Goal: Task Accomplishment & Management: Use online tool/utility

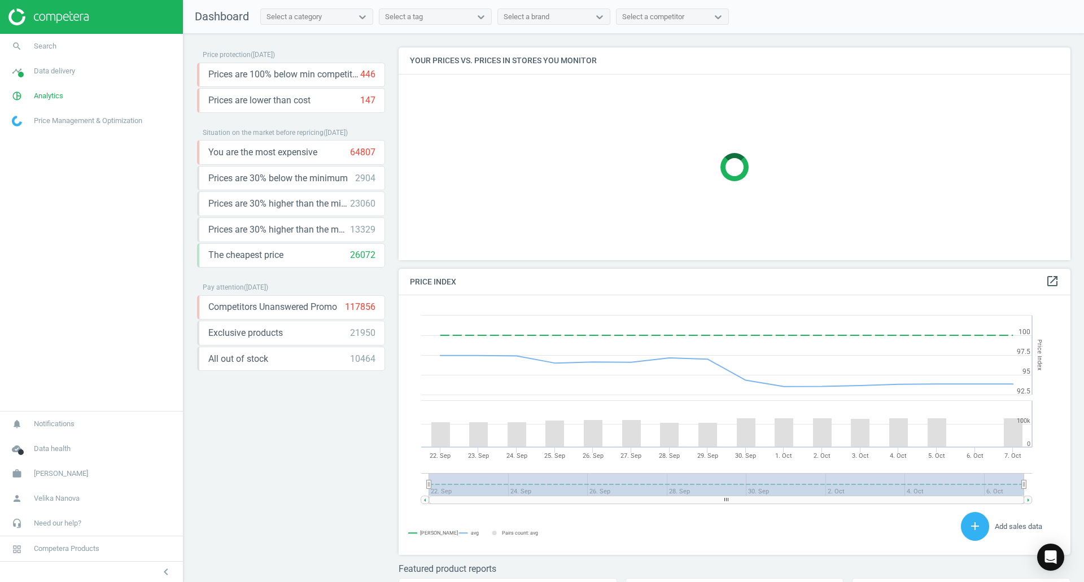
scroll to position [277, 681]
drag, startPoint x: 46, startPoint y: 101, endPoint x: 90, endPoint y: 59, distance: 61.5
click at [46, 101] on link "pie_chart_outlined Analytics" at bounding box center [91, 96] width 183 height 25
click at [28, 133] on span "Products" at bounding box center [25, 137] width 27 height 9
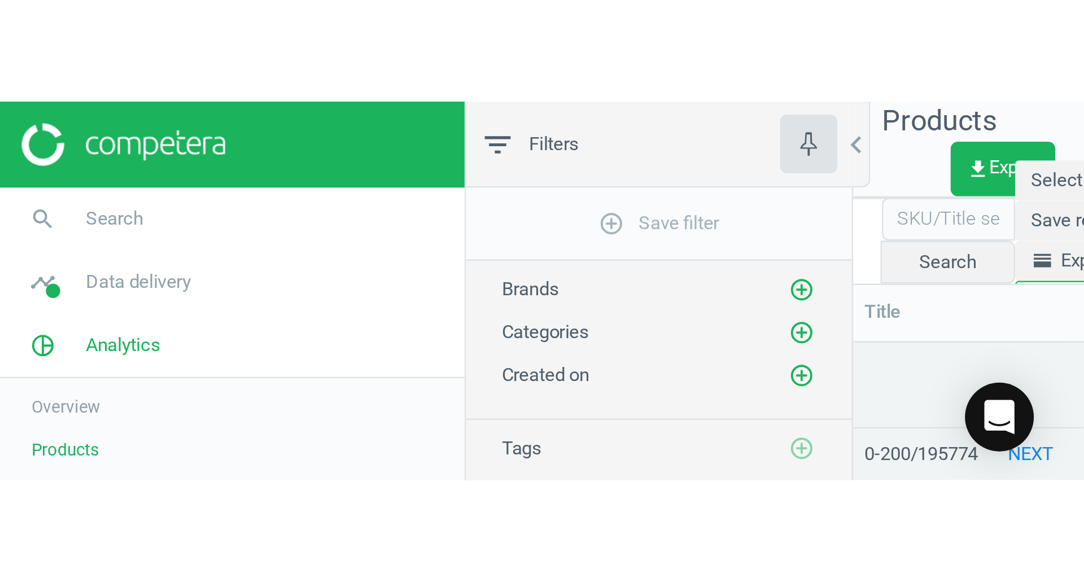
scroll to position [453, 740]
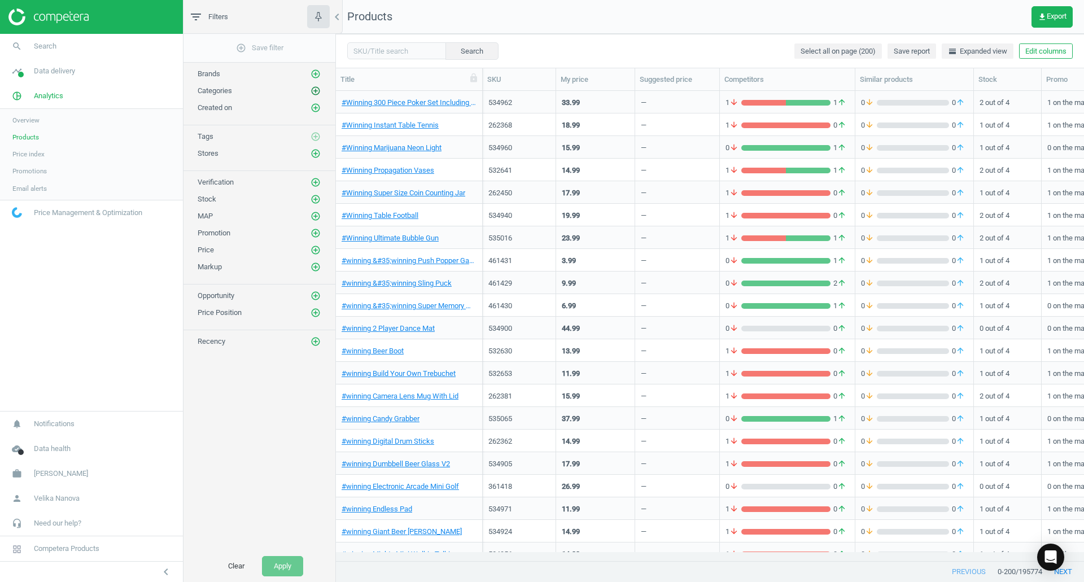
click at [312, 91] on icon "add_circle_outline" at bounding box center [316, 91] width 10 height 10
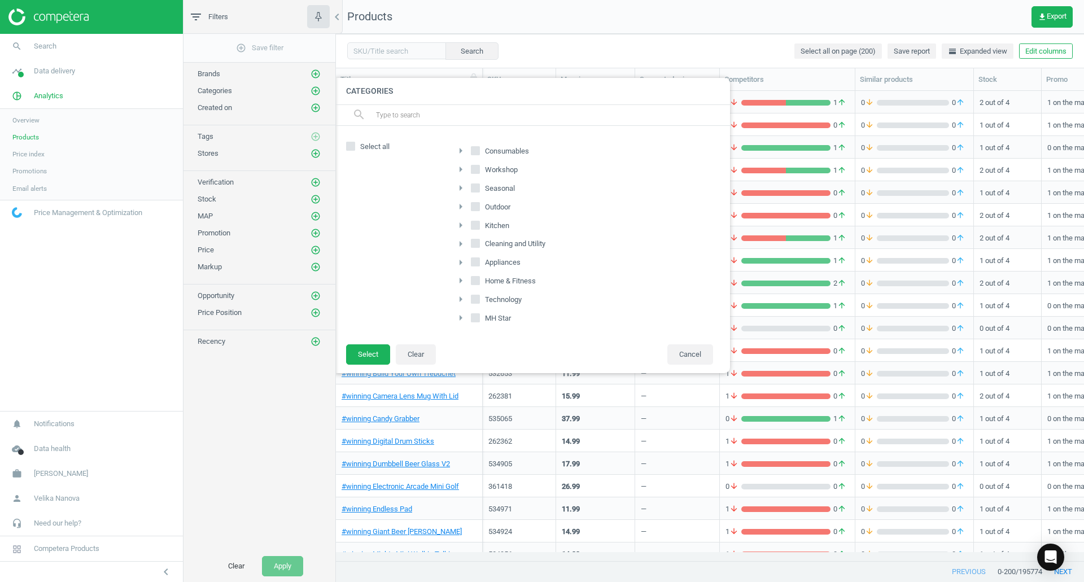
click at [478, 155] on icon at bounding box center [475, 150] width 9 height 9
click at [478, 154] on input "Consumables" at bounding box center [475, 150] width 7 height 7
checkbox input "true"
click at [476, 191] on input "Seasonal" at bounding box center [475, 187] width 7 height 7
checkbox input "true"
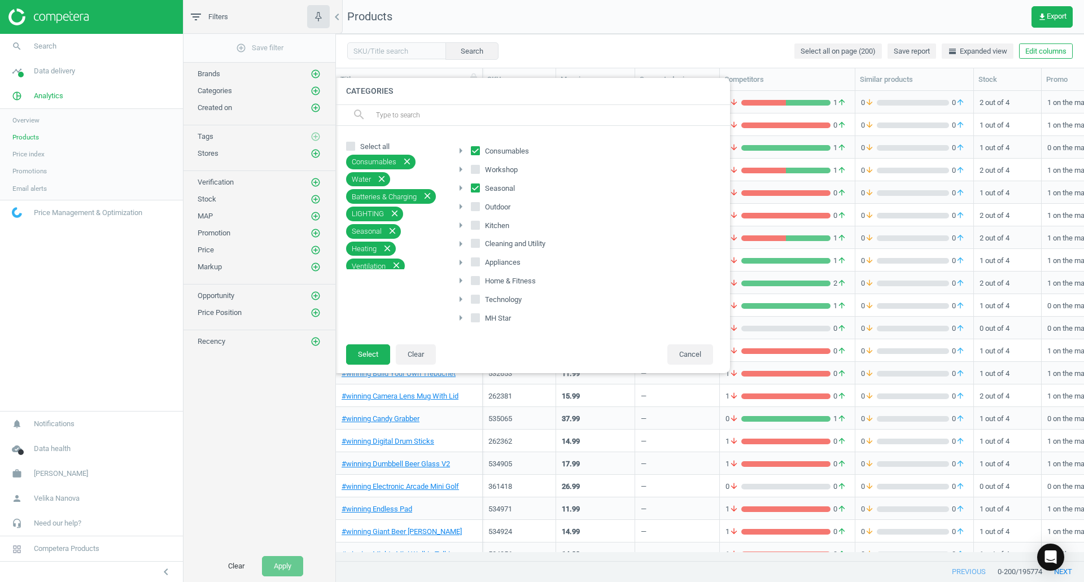
click at [475, 210] on input "Outdoor" at bounding box center [475, 206] width 7 height 7
checkbox input "true"
click at [358, 355] on button "Select" at bounding box center [368, 355] width 44 height 20
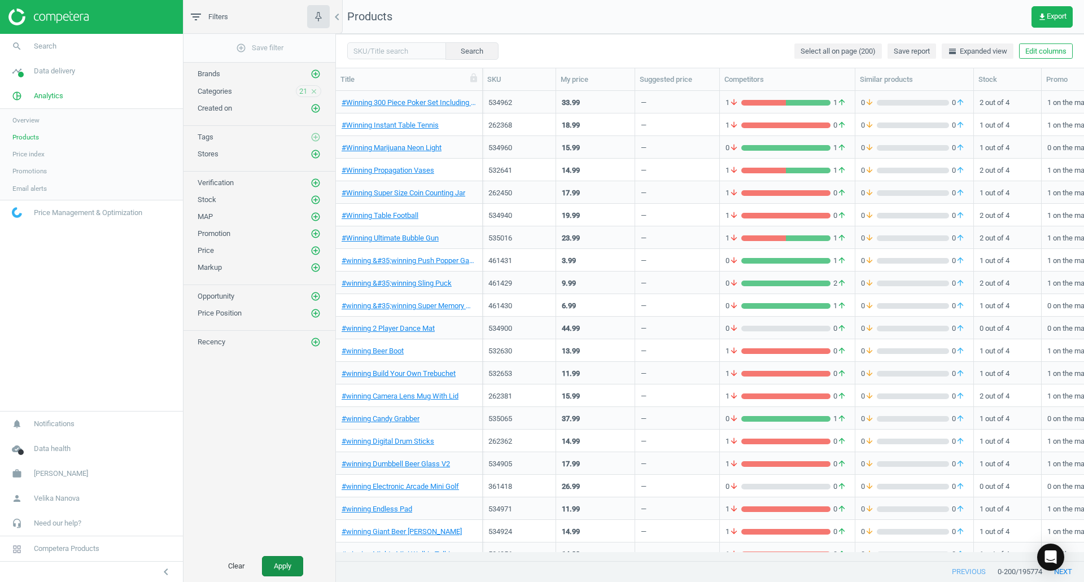
click at [276, 569] on button "Apply" at bounding box center [282, 566] width 41 height 20
click at [1062, 18] on span "get_app Export" at bounding box center [1052, 16] width 29 height 9
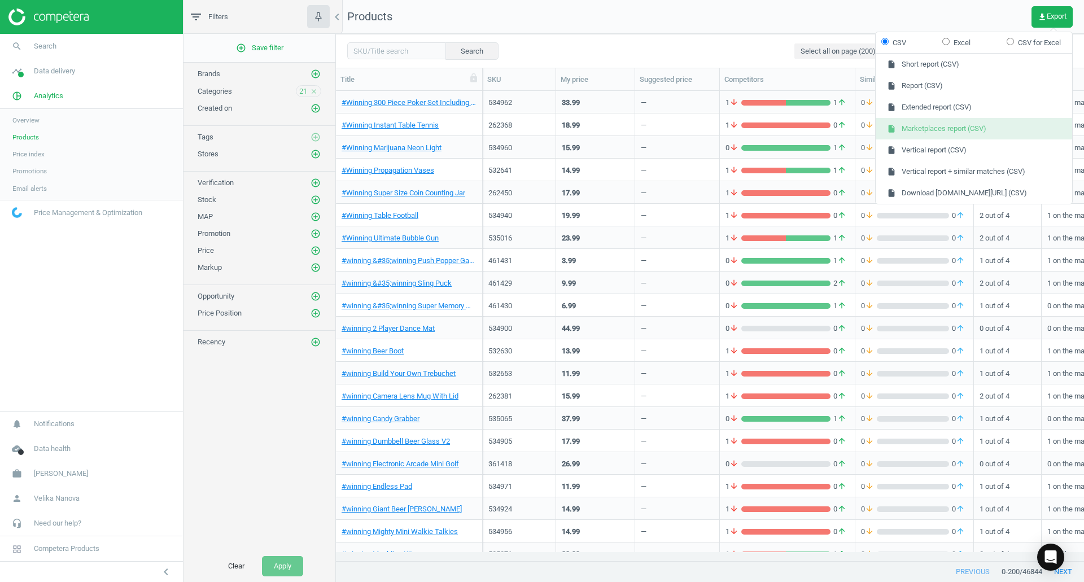
click at [972, 120] on button "insert_drive_file Marketplaces report (CSV)" at bounding box center [974, 128] width 197 height 21
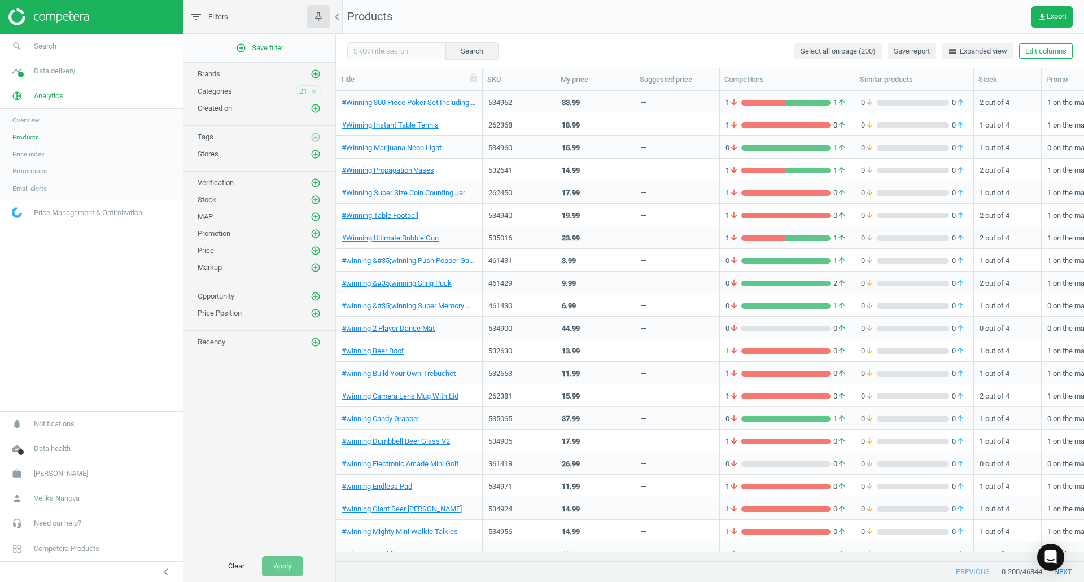
click at [315, 90] on icon "close" at bounding box center [314, 92] width 8 height 8
click at [315, 90] on icon "add_circle_outline" at bounding box center [316, 91] width 10 height 10
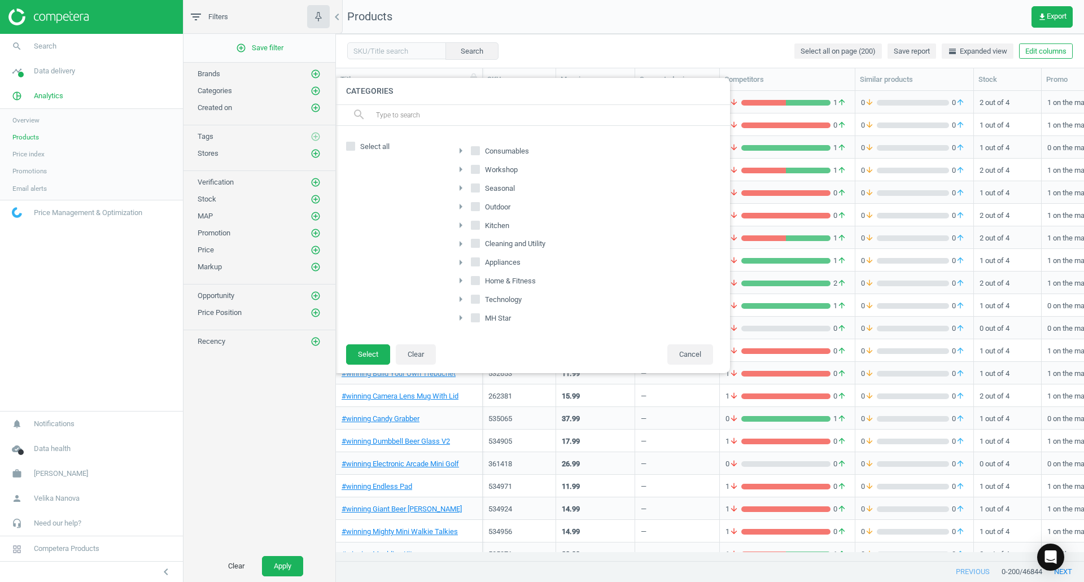
click at [476, 281] on input "Home & Fitness" at bounding box center [475, 280] width 7 height 7
checkbox input "true"
click at [481, 317] on label "MH Star" at bounding box center [492, 319] width 42 height 16
click at [479, 317] on input "MH Star" at bounding box center [475, 318] width 7 height 7
checkbox input "true"
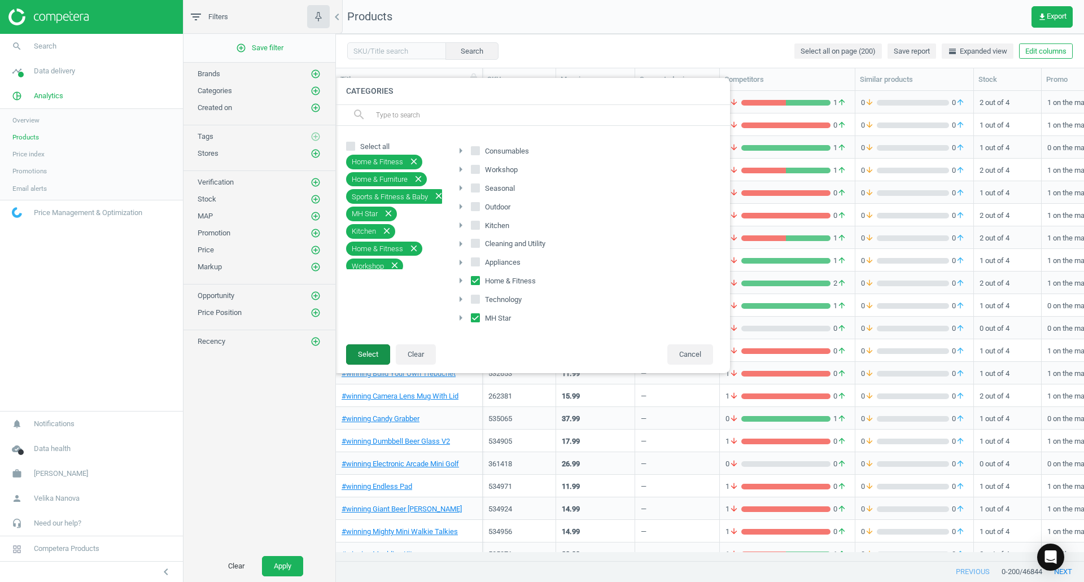
click at [360, 356] on button "Select" at bounding box center [368, 355] width 44 height 20
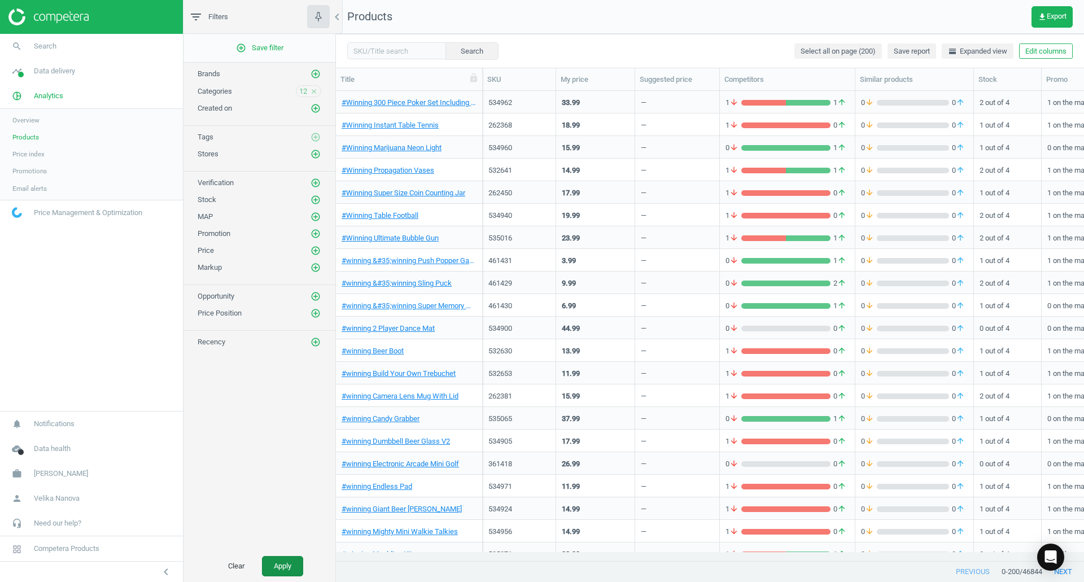
click at [290, 565] on button "Apply" at bounding box center [282, 566] width 41 height 20
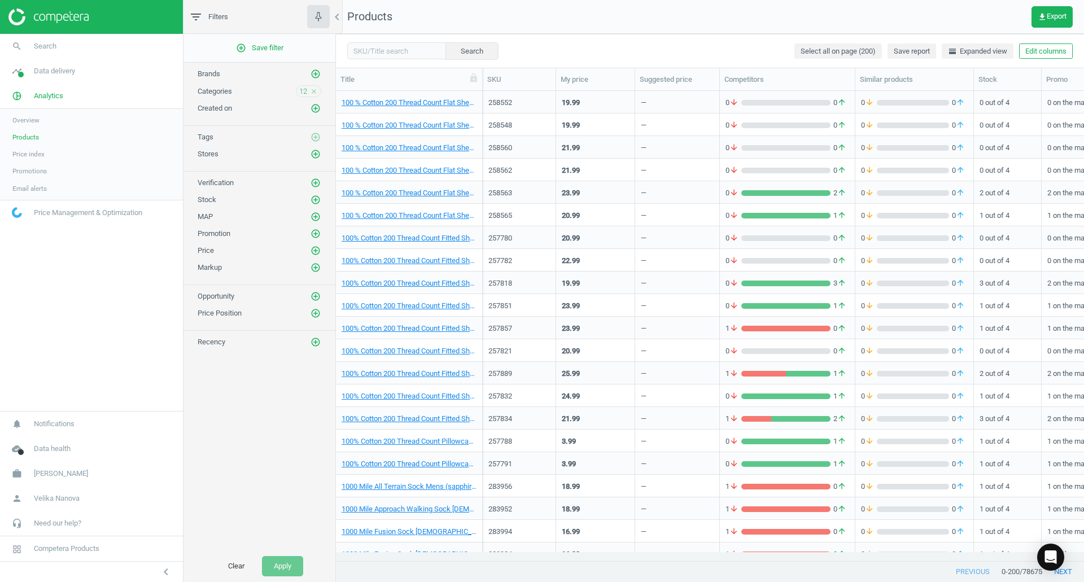
click at [314, 94] on icon "close" at bounding box center [314, 92] width 8 height 8
click at [314, 94] on icon "add_circle_outline" at bounding box center [316, 91] width 10 height 10
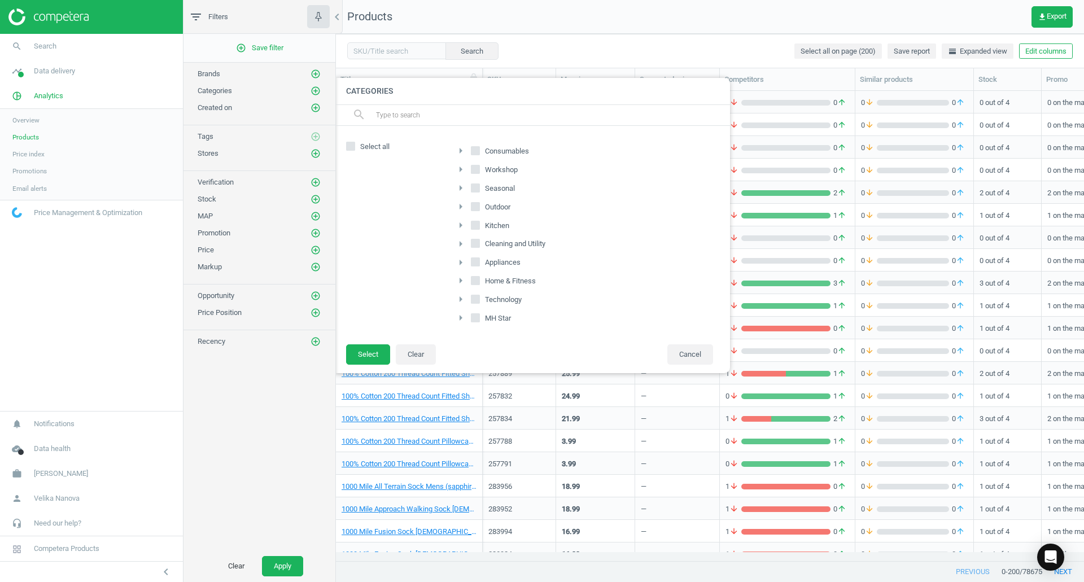
click at [477, 284] on input "Home & Fitness" at bounding box center [475, 280] width 7 height 7
checkbox input "true"
click at [477, 318] on input "MH Star" at bounding box center [475, 318] width 7 height 7
checkbox input "true"
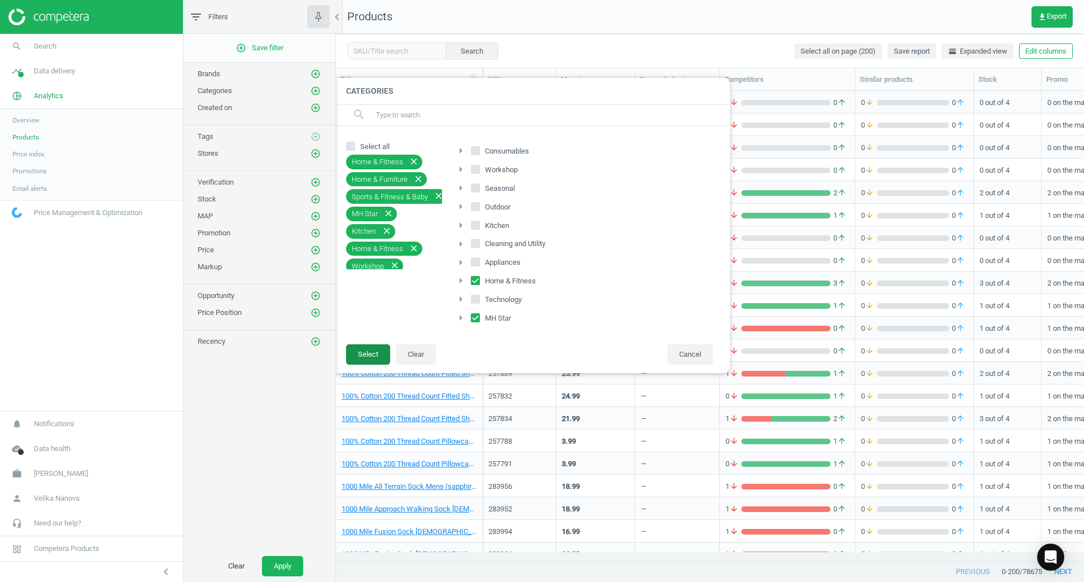
click at [367, 358] on button "Select" at bounding box center [368, 355] width 44 height 20
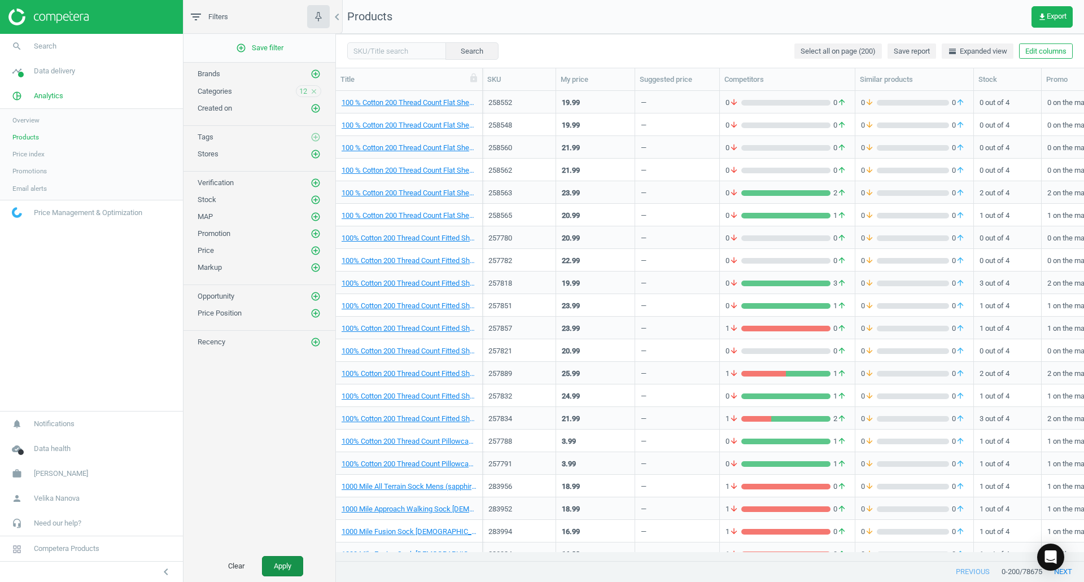
click at [280, 568] on button "Apply" at bounding box center [282, 566] width 41 height 20
click at [275, 565] on button "Apply" at bounding box center [282, 566] width 41 height 20
click at [281, 563] on button "Apply" at bounding box center [282, 566] width 41 height 20
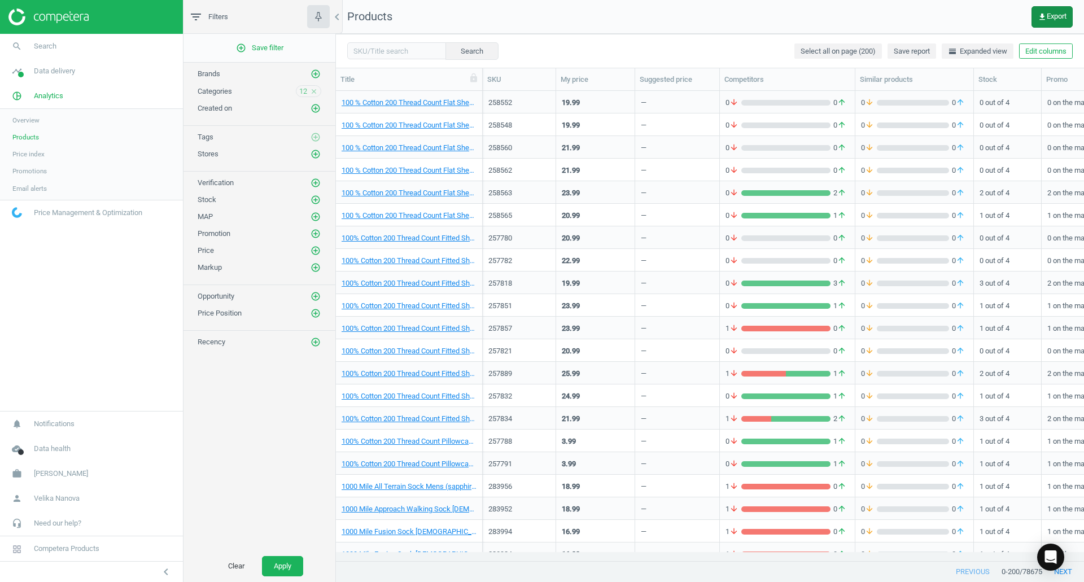
click at [1049, 20] on span "get_app Export" at bounding box center [1052, 16] width 29 height 9
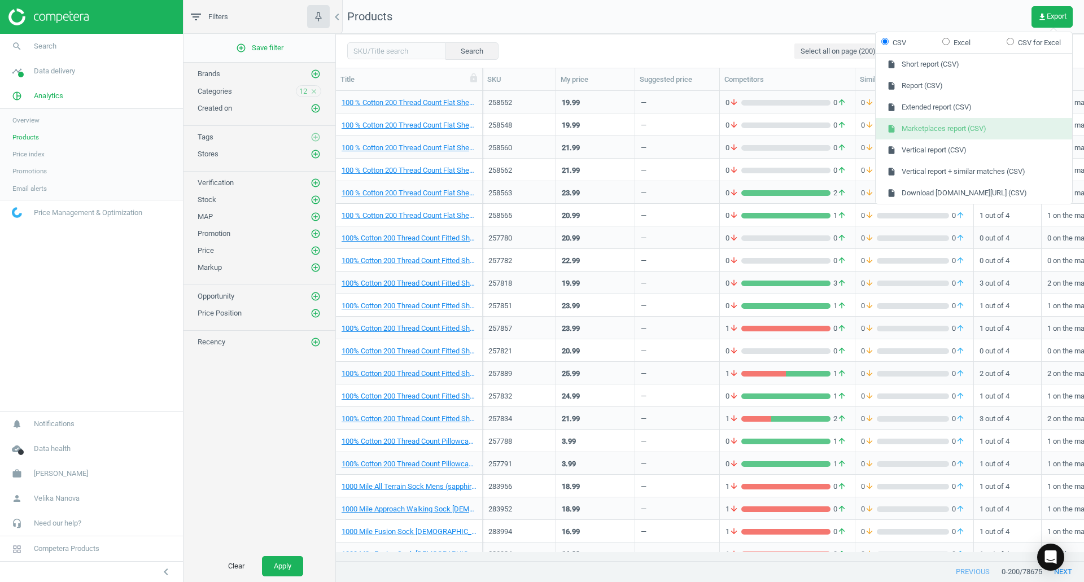
click at [973, 126] on button "insert_drive_file Marketplaces report (CSV)" at bounding box center [974, 128] width 197 height 21
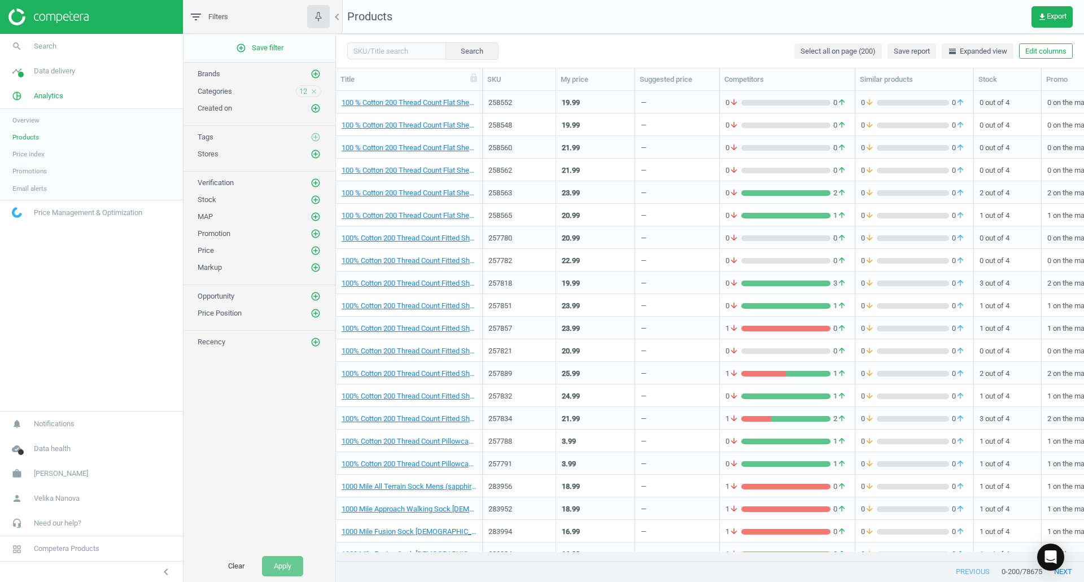
click at [313, 91] on icon "close" at bounding box center [314, 92] width 8 height 8
click at [313, 91] on icon "add_circle_outline" at bounding box center [316, 91] width 10 height 10
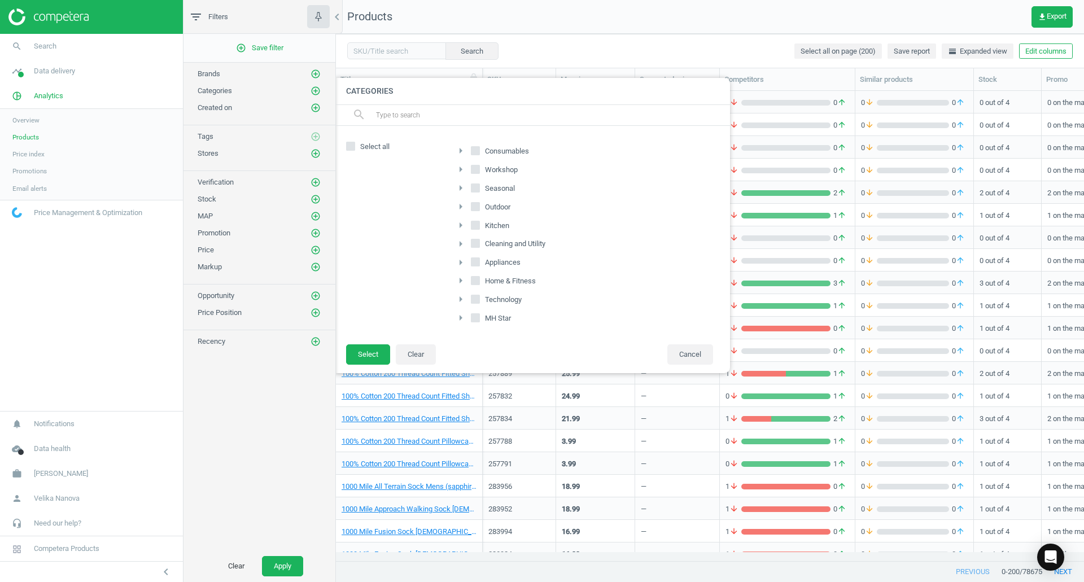
click at [472, 268] on label "Appliances" at bounding box center [497, 263] width 52 height 16
click at [472, 266] on input "Appliances" at bounding box center [475, 262] width 7 height 7
checkbox input "true"
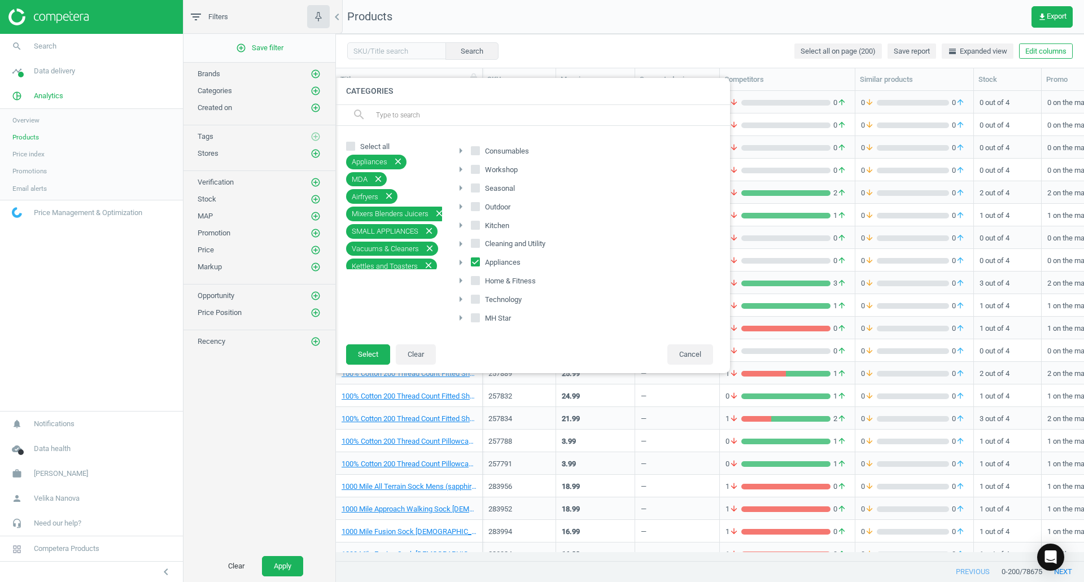
click at [476, 168] on input "Workshop" at bounding box center [475, 168] width 7 height 7
checkbox input "true"
click at [476, 244] on input "Cleaning and Utility" at bounding box center [475, 243] width 7 height 7
checkbox input "true"
click at [477, 221] on input "Kitchen" at bounding box center [475, 224] width 7 height 7
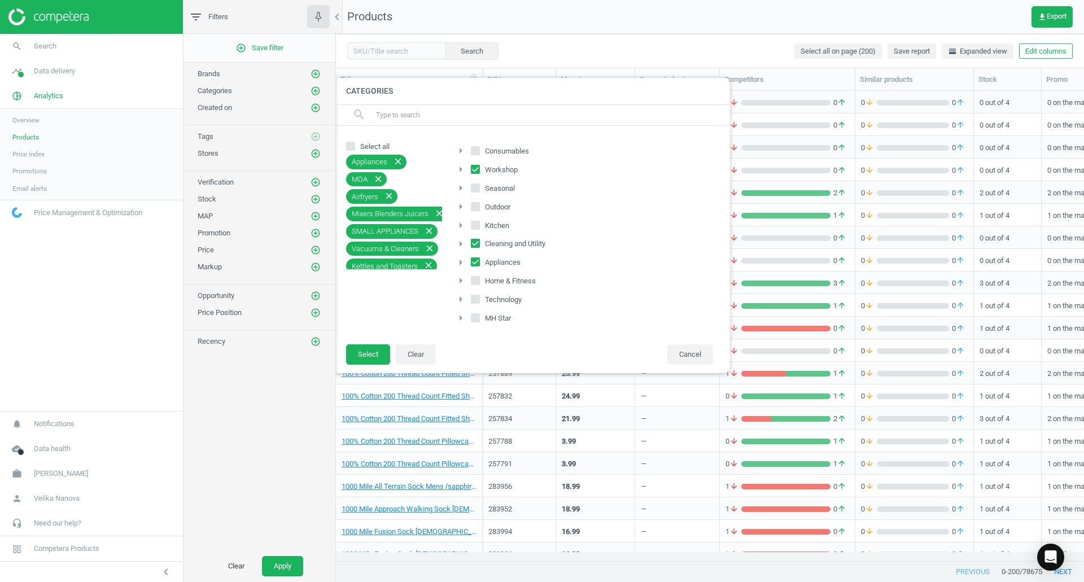
checkbox input "true"
click at [472, 300] on input "Technology" at bounding box center [475, 299] width 7 height 7
checkbox input "true"
click at [369, 358] on button "Select" at bounding box center [368, 355] width 44 height 20
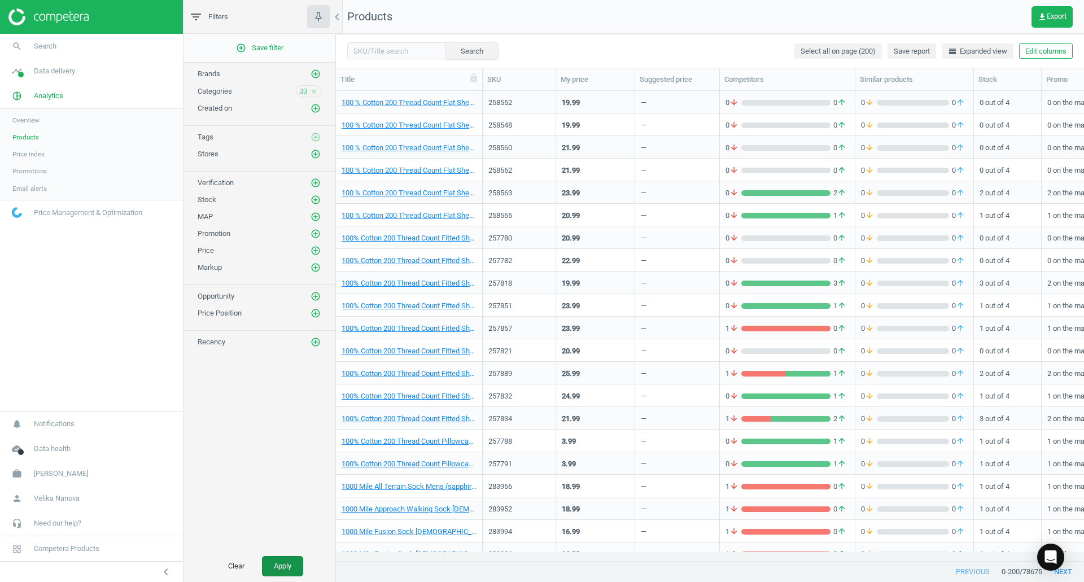
click at [281, 567] on button "Apply" at bounding box center [282, 566] width 41 height 20
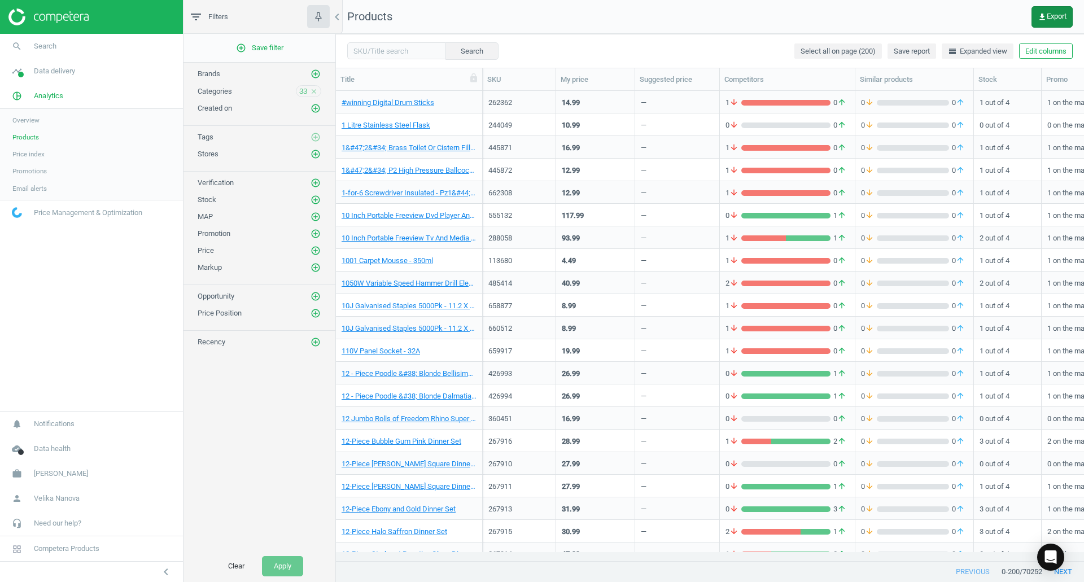
click at [1034, 23] on button "get_app Export" at bounding box center [1052, 16] width 41 height 21
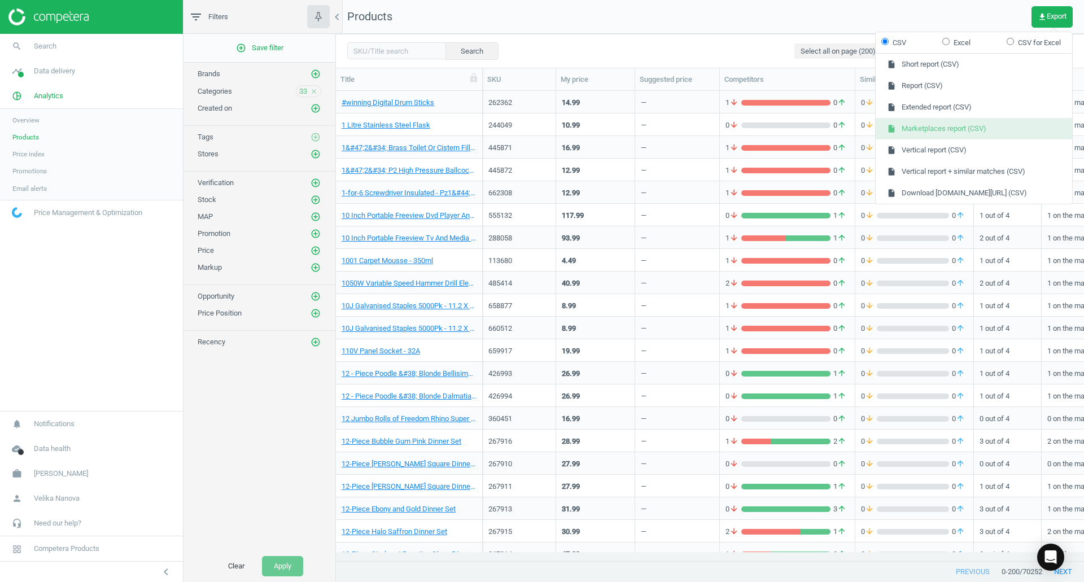
click at [969, 136] on button "insert_drive_file Marketplaces report (CSV)" at bounding box center [974, 128] width 197 height 21
